Goal: Find specific page/section: Find specific page/section

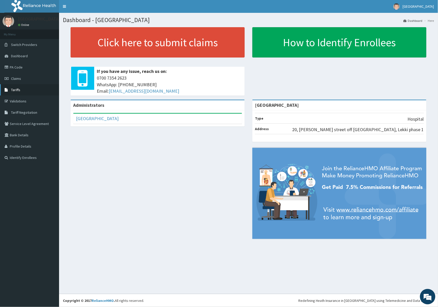
click at [21, 92] on link "Tariffs" at bounding box center [29, 89] width 59 height 11
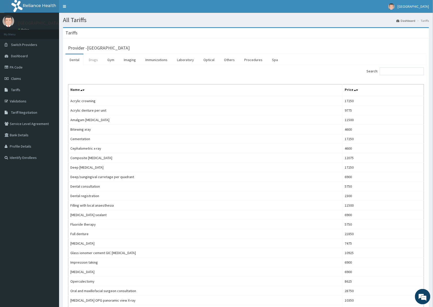
click at [92, 62] on link "Drugs" at bounding box center [93, 59] width 17 height 11
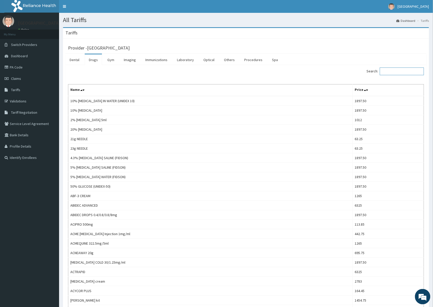
click at [405, 68] on input "Search:" at bounding box center [401, 71] width 44 height 8
click at [403, 71] on input "Search:" at bounding box center [401, 71] width 44 height 8
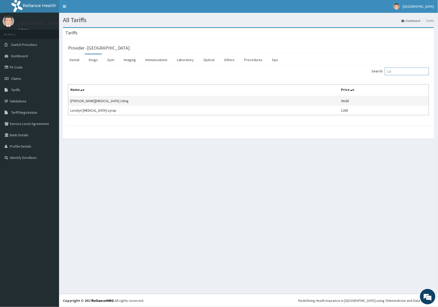
type input "L"
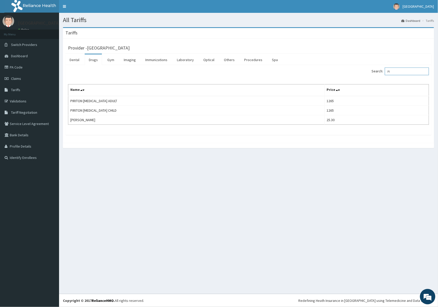
type input "P"
type input "F"
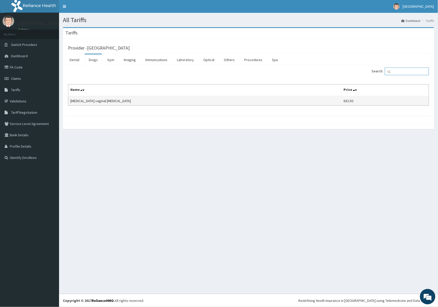
type input "C"
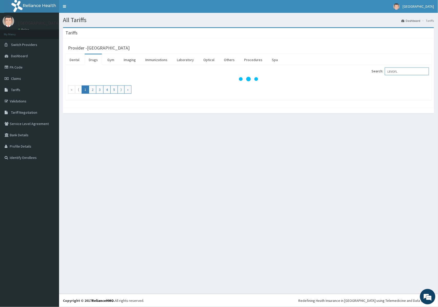
click at [408, 73] on input "LEVOFL" at bounding box center [407, 71] width 44 height 8
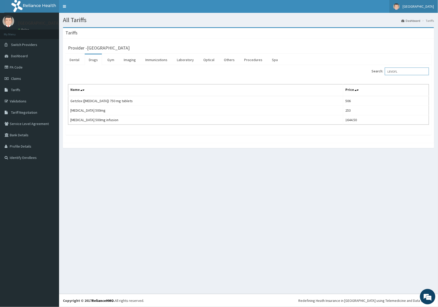
type input "LEVOFL"
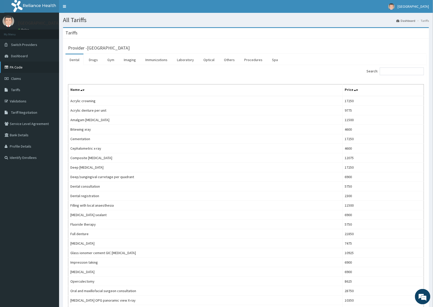
click at [20, 70] on link "PA Code" at bounding box center [29, 67] width 59 height 11
